Goal: Task Accomplishment & Management: Use online tool/utility

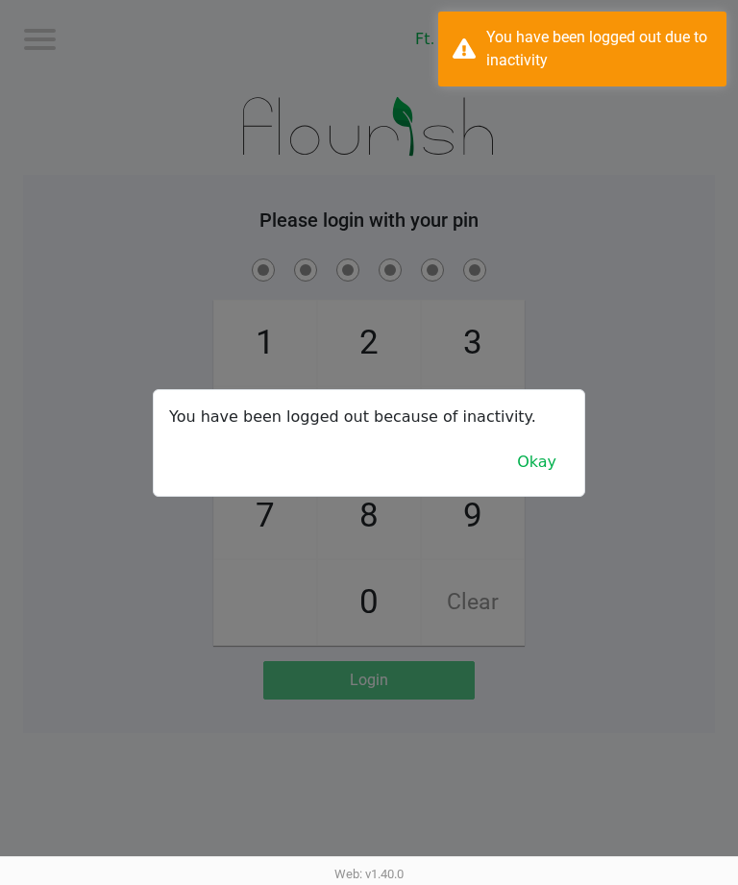
scroll to position [1, 0]
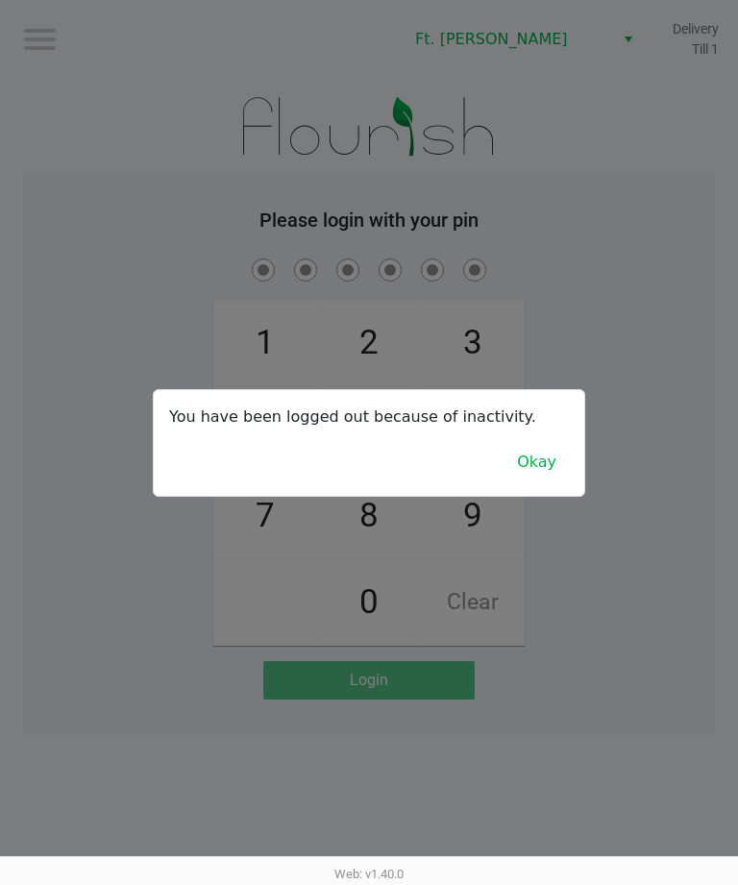
click at [531, 473] on button "Okay" at bounding box center [536, 462] width 64 height 37
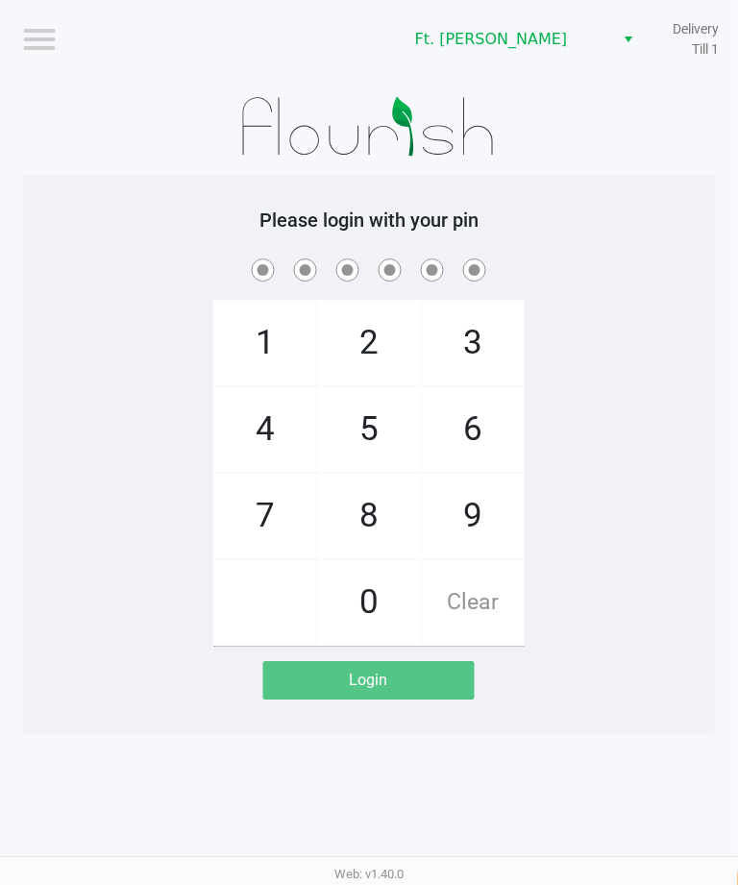
click at [264, 515] on span "7" at bounding box center [265, 516] width 102 height 85
click at [479, 600] on span "Clear" at bounding box center [472, 602] width 102 height 85
click at [245, 508] on span "7" at bounding box center [265, 516] width 102 height 85
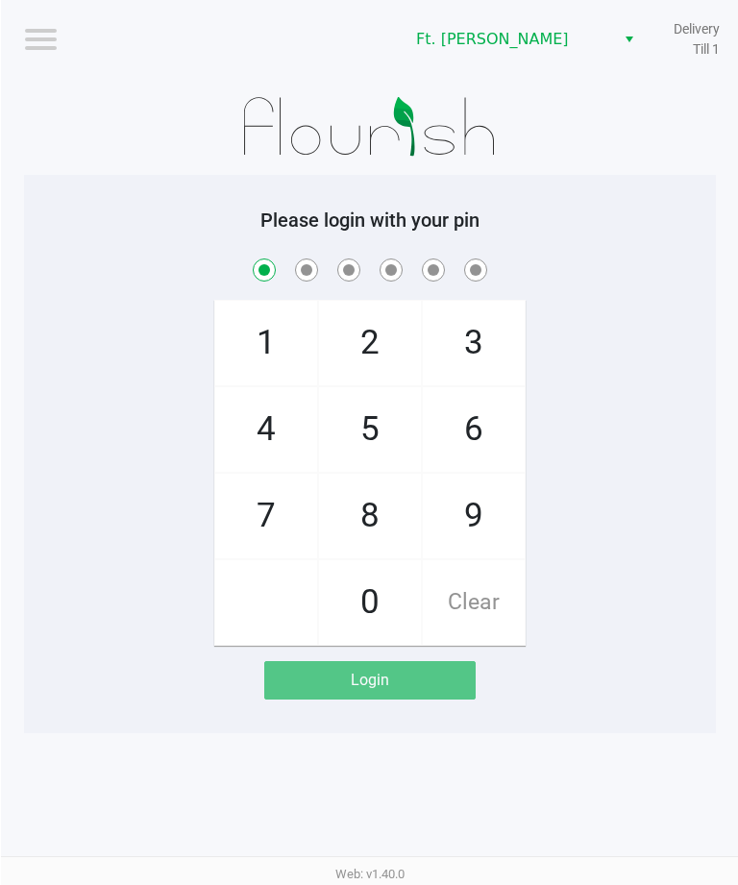
checkbox input "true"
click at [359, 581] on span "0" at bounding box center [369, 602] width 102 height 85
checkbox input "true"
click at [283, 445] on span "4" at bounding box center [265, 429] width 102 height 85
checkbox input "true"
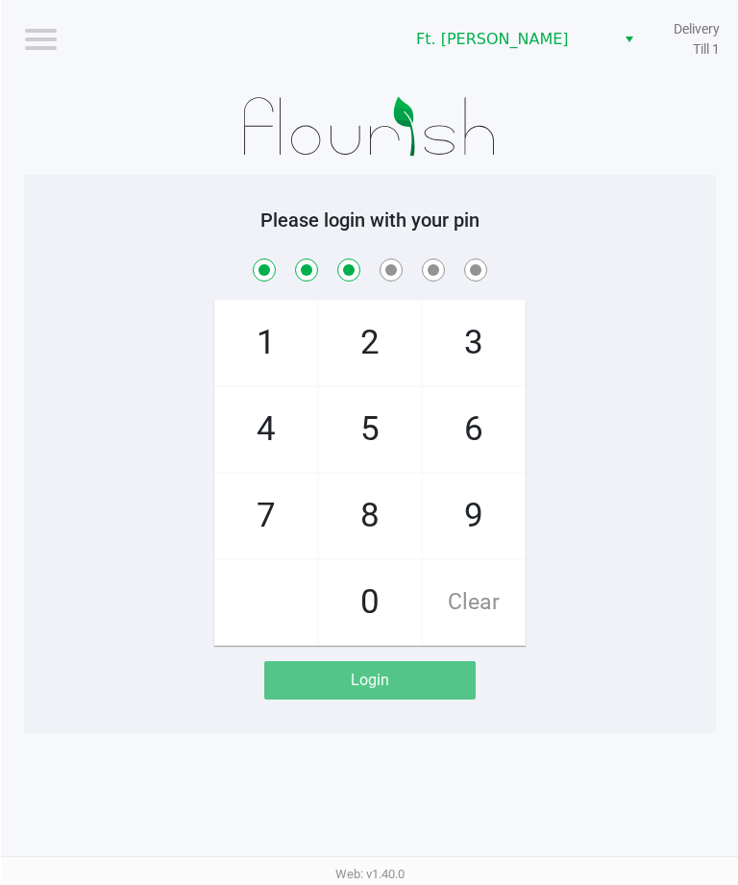
click at [380, 335] on span "2" at bounding box center [369, 343] width 102 height 85
checkbox input "true"
click at [486, 598] on span "Clear" at bounding box center [473, 602] width 102 height 85
checkbox input "false"
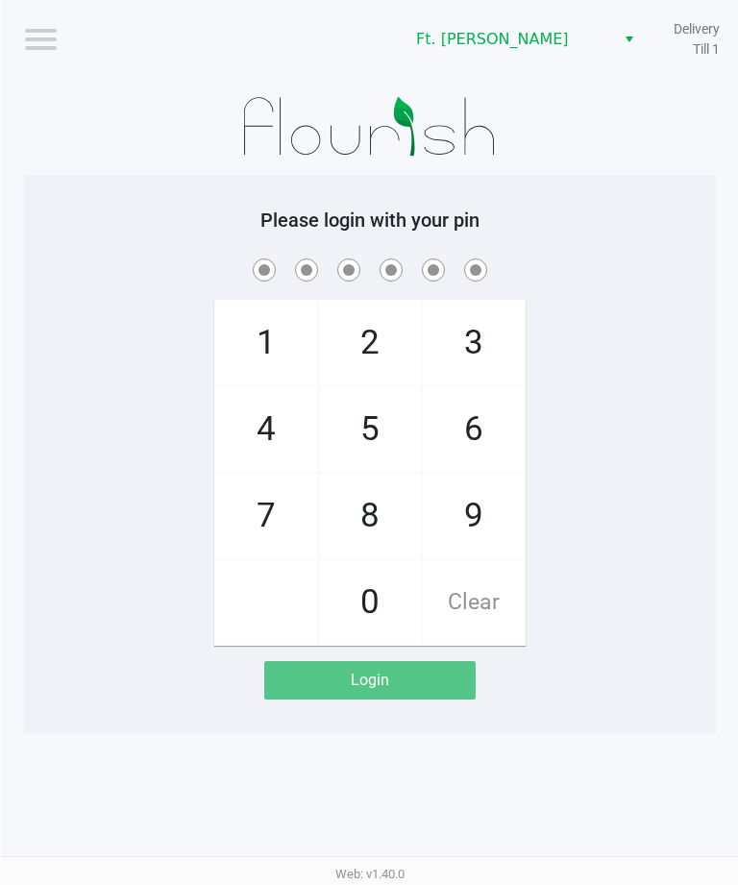
checkbox input "false"
click at [380, 324] on span "2" at bounding box center [369, 343] width 102 height 85
checkbox input "true"
click at [274, 508] on span "7" at bounding box center [265, 516] width 102 height 85
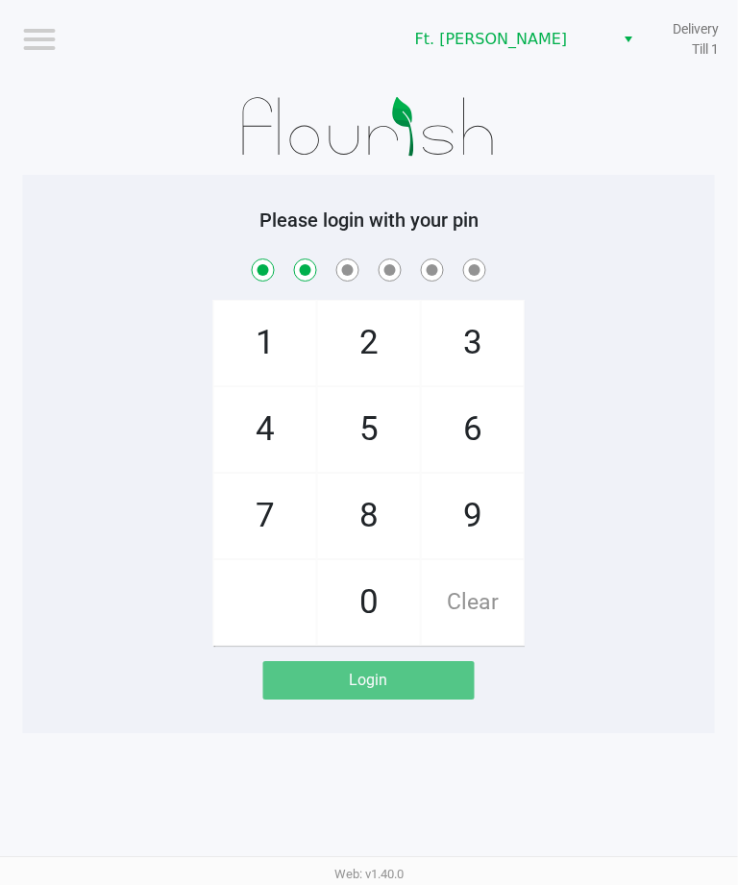
checkbox input "true"
click at [357, 593] on span "0" at bounding box center [369, 602] width 102 height 85
checkbox input "true"
click at [372, 580] on span "0" at bounding box center [369, 602] width 102 height 85
checkbox input "true"
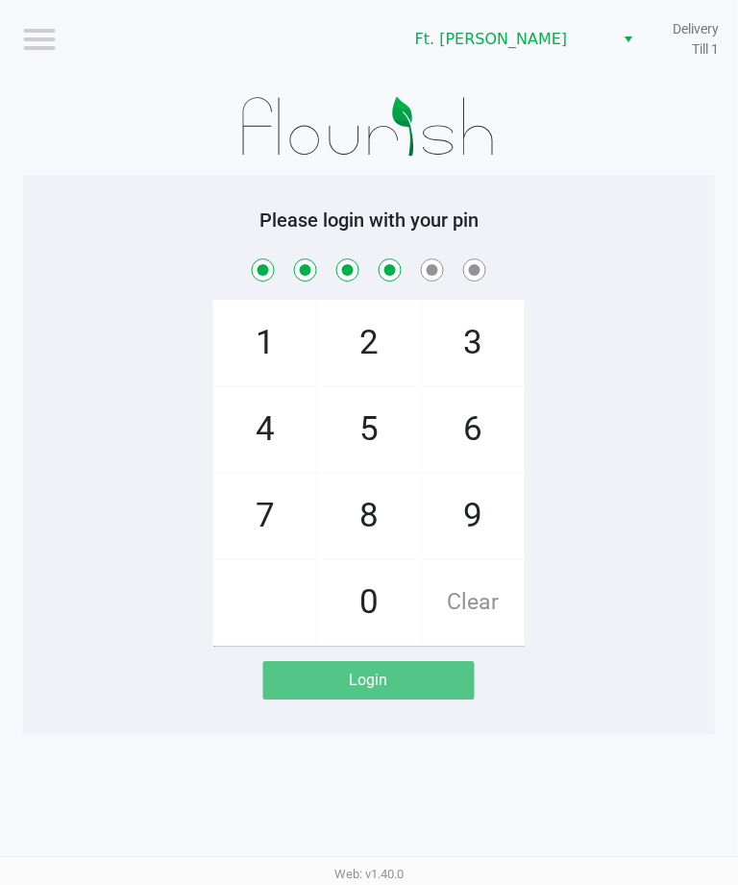
click at [259, 432] on span "4" at bounding box center [265, 429] width 102 height 85
checkbox input "true"
click at [378, 333] on span "2" at bounding box center [369, 343] width 102 height 85
checkbox input "true"
